Goal: Obtain resource: Download file/media

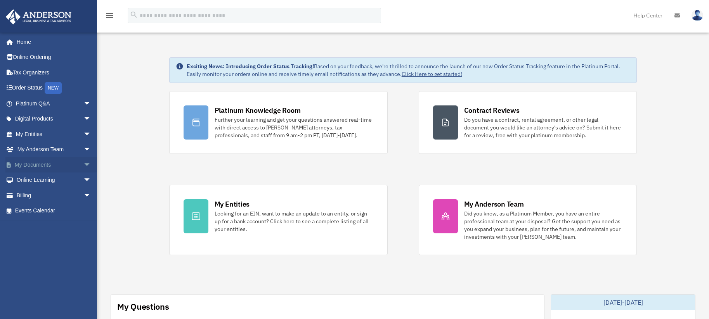
click at [62, 165] on link "My Documents arrow_drop_down" at bounding box center [53, 165] width 97 height 16
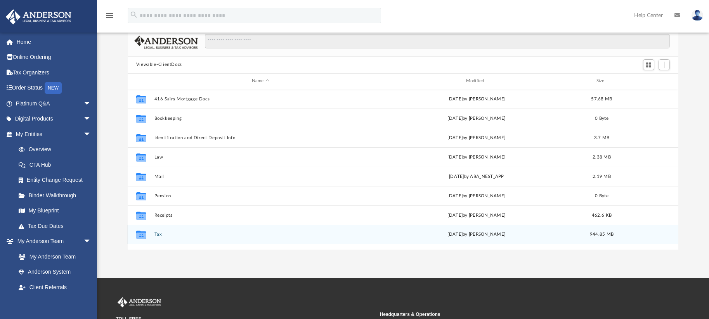
scroll to position [56, 0]
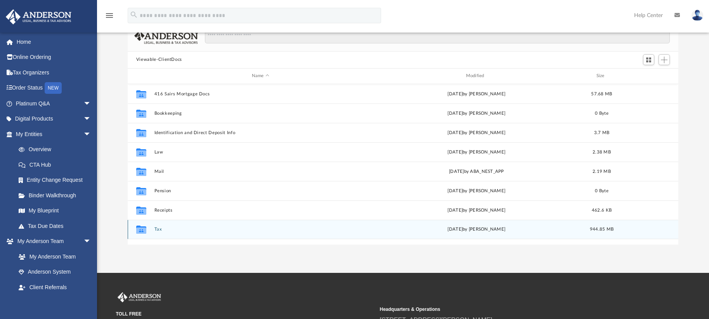
click at [158, 232] on button "Tax" at bounding box center [260, 229] width 213 height 5
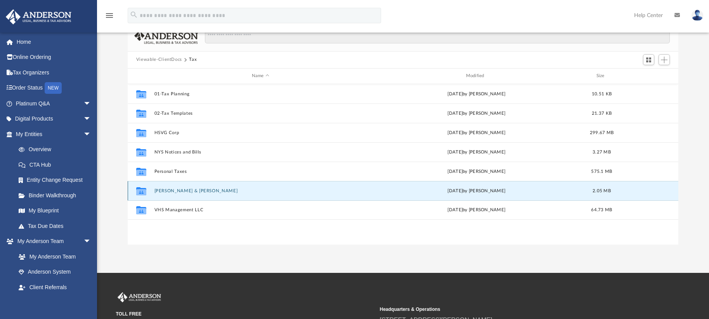
click at [173, 190] on button "Sheynin, Herman & Vanessa" at bounding box center [260, 191] width 213 height 5
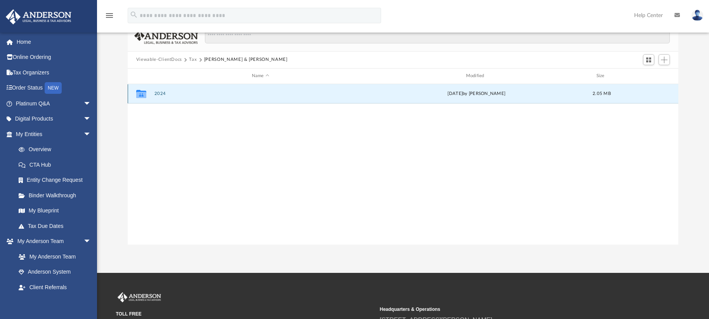
click at [156, 93] on button "2024" at bounding box center [260, 93] width 213 height 5
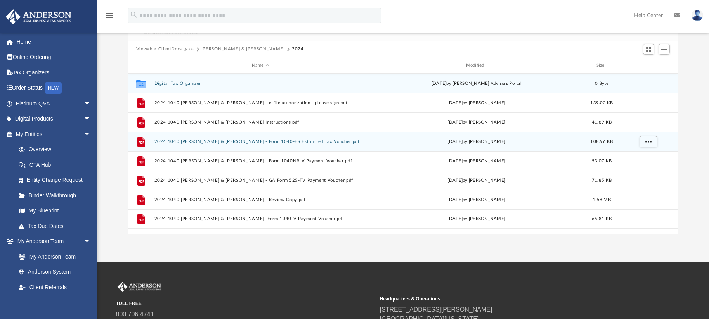
scroll to position [99, 0]
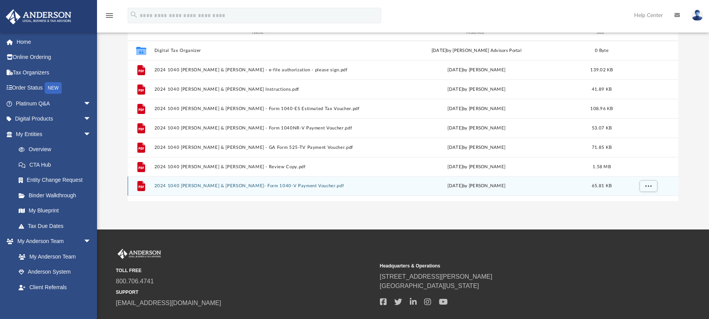
click at [254, 184] on button "2024 1040 Sheynin, Herman & Vanessa- Form 1040-V Payment Voucher.pdf" at bounding box center [260, 185] width 213 height 5
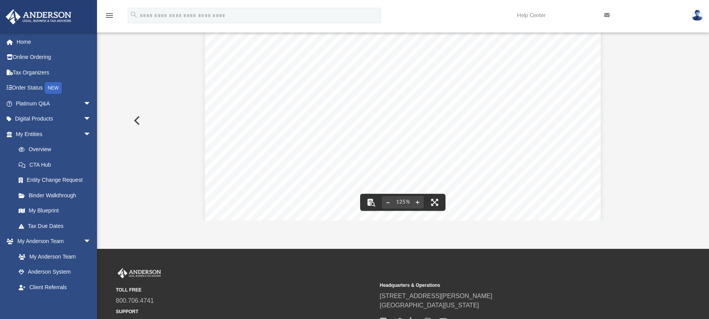
scroll to position [0, 0]
